Goal: Navigation & Orientation: Go to known website

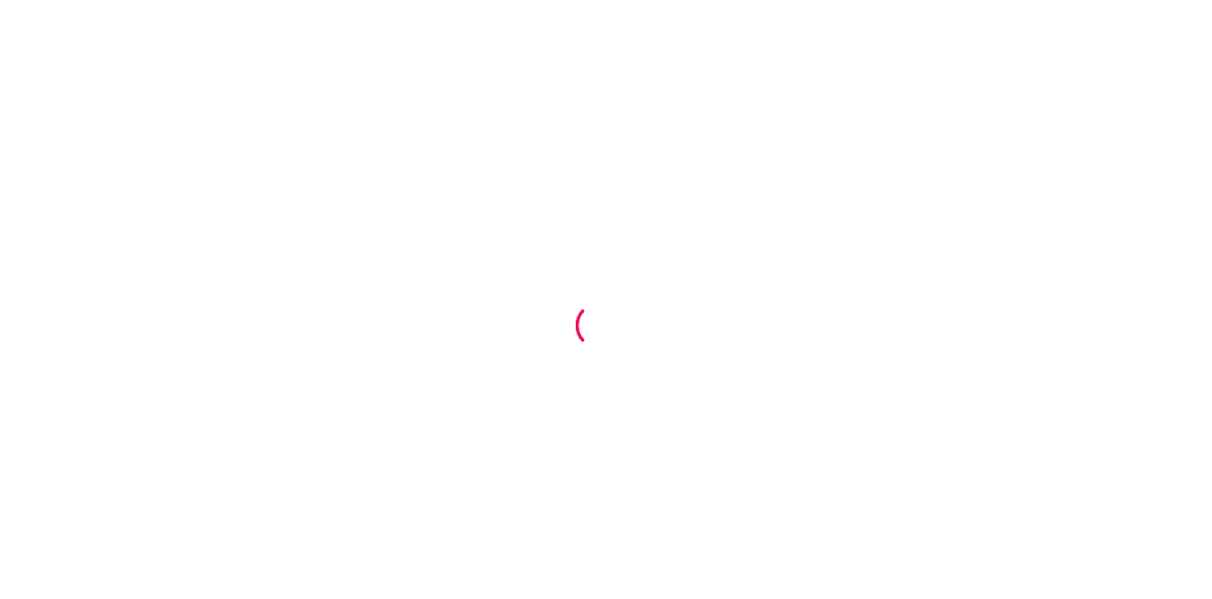
click at [483, 172] on div at bounding box center [606, 299] width 1212 height 599
click at [331, 278] on div at bounding box center [606, 299] width 1212 height 599
